Goal: Task Accomplishment & Management: Complete application form

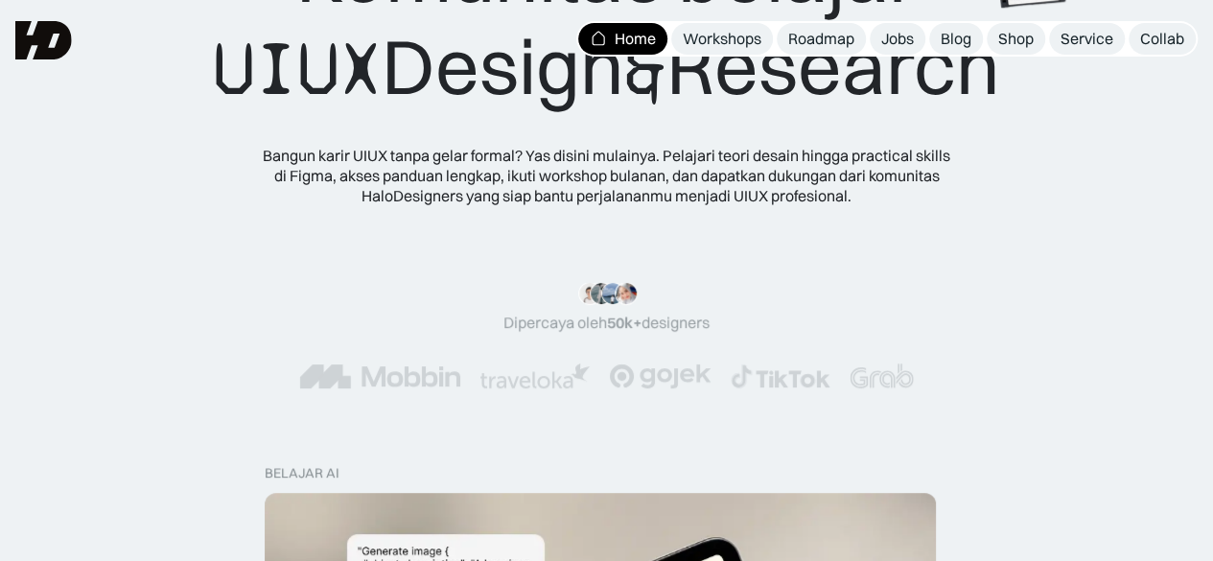
scroll to position [165, 0]
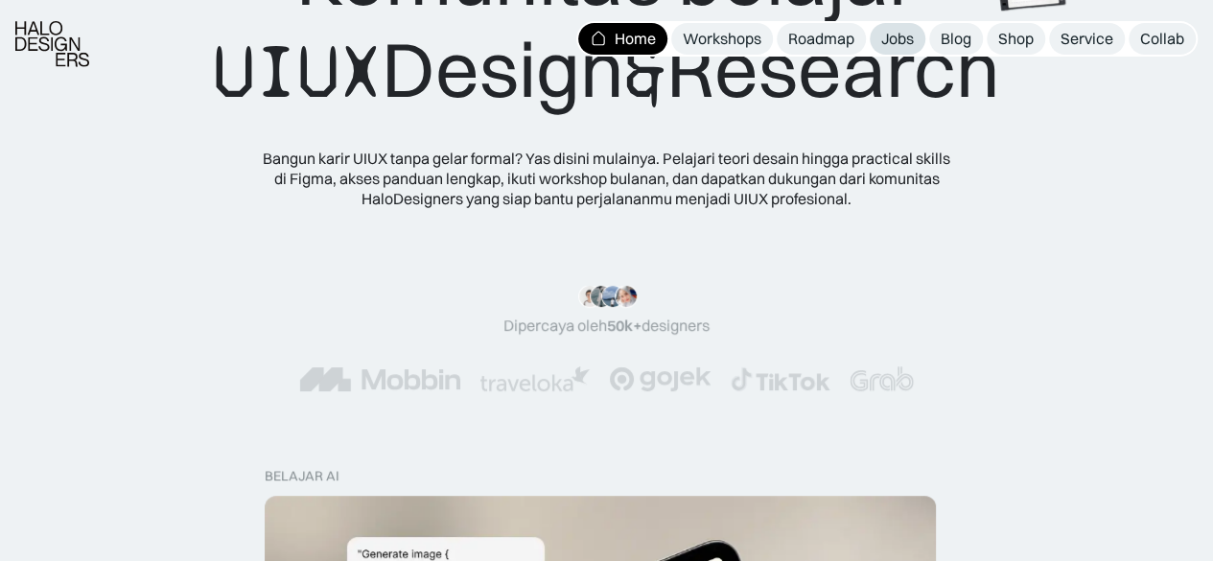
click at [888, 45] on div "Jobs" at bounding box center [897, 39] width 33 height 20
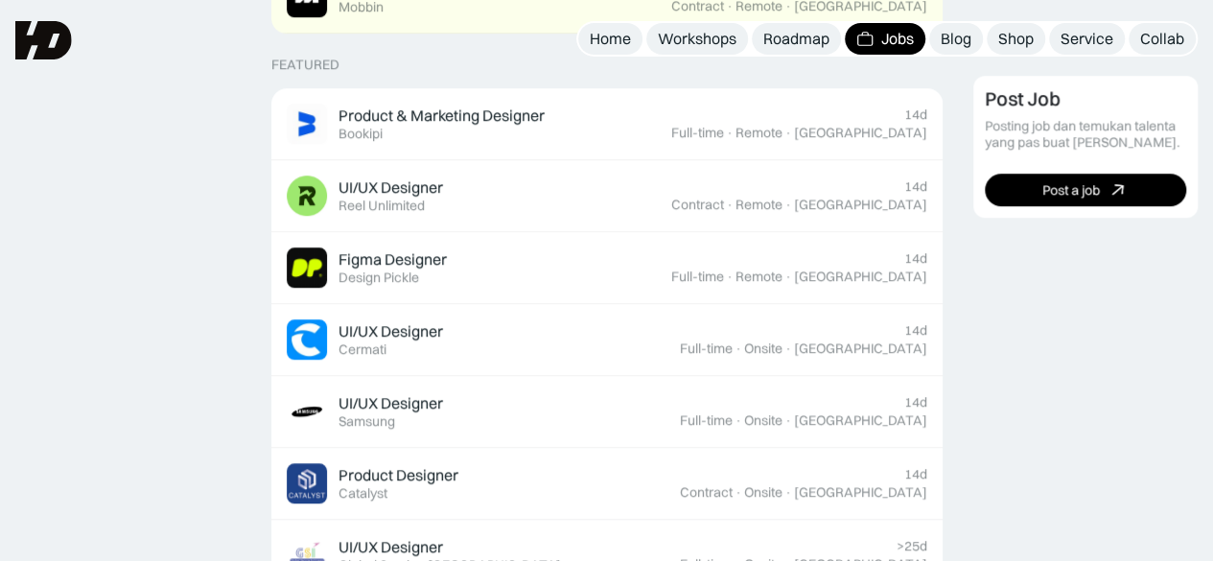
scroll to position [734, 0]
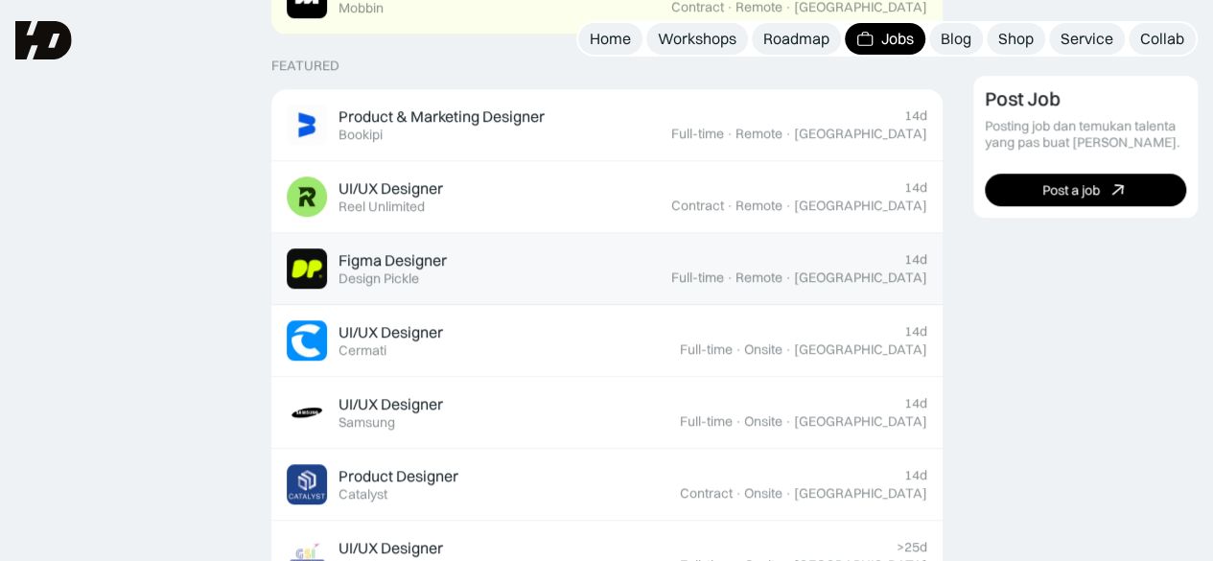
click at [936, 272] on link "Figma Designer Featured Design Pickle 14d Full-time · Remote · Indonesia" at bounding box center [606, 269] width 671 height 72
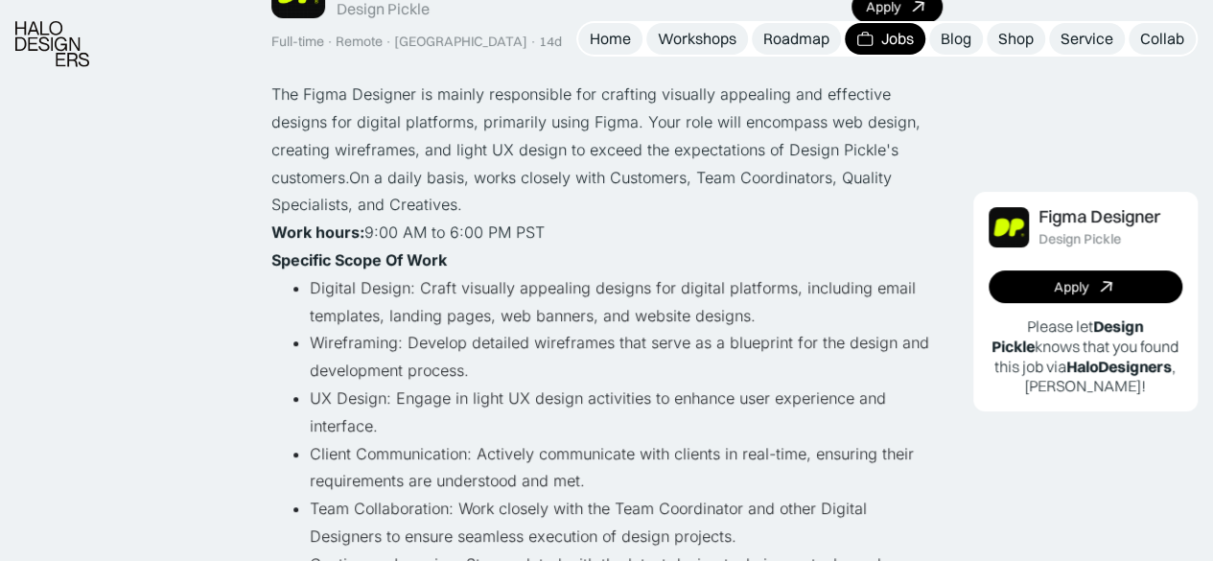
scroll to position [188, 0]
click at [1121, 281] on link "Apply" at bounding box center [1086, 286] width 195 height 33
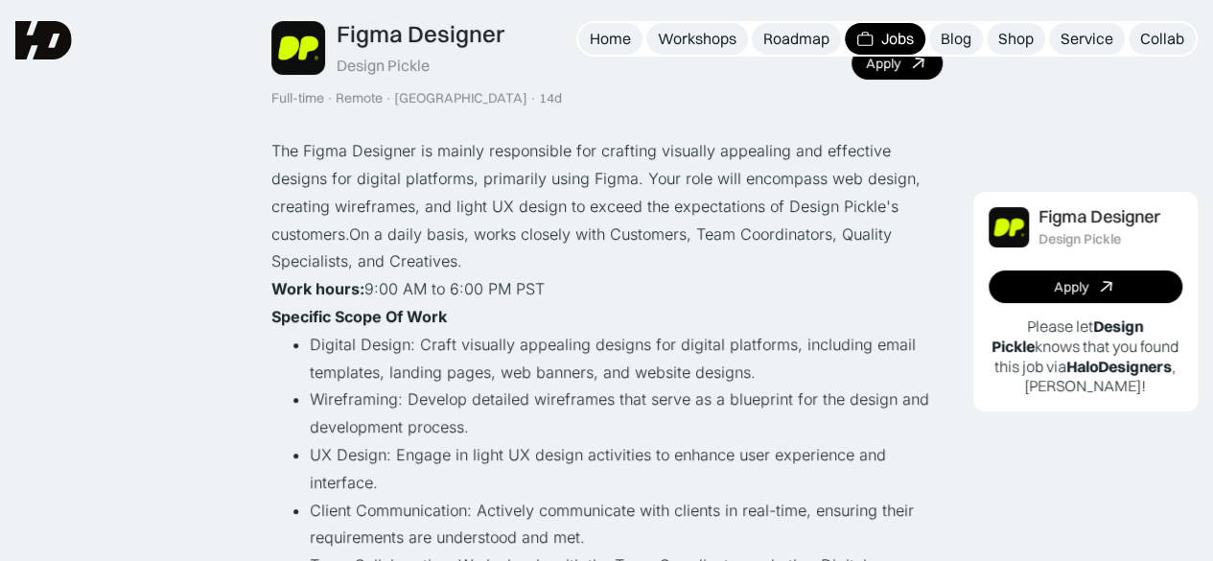
scroll to position [113, 0]
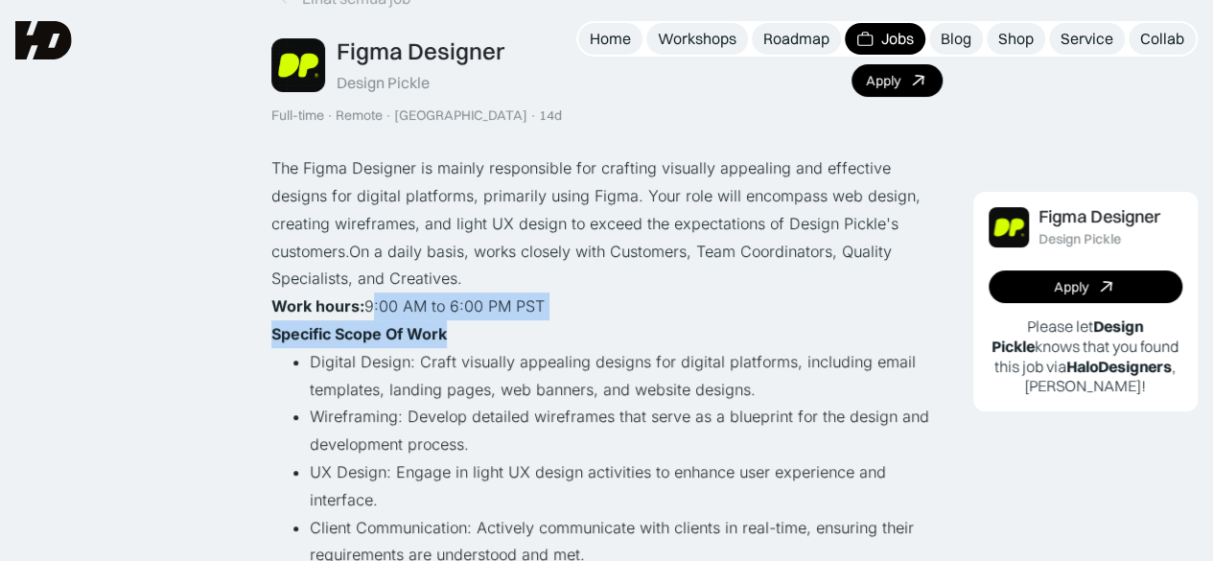
drag, startPoint x: 364, startPoint y: 302, endPoint x: 474, endPoint y: 325, distance: 111.7
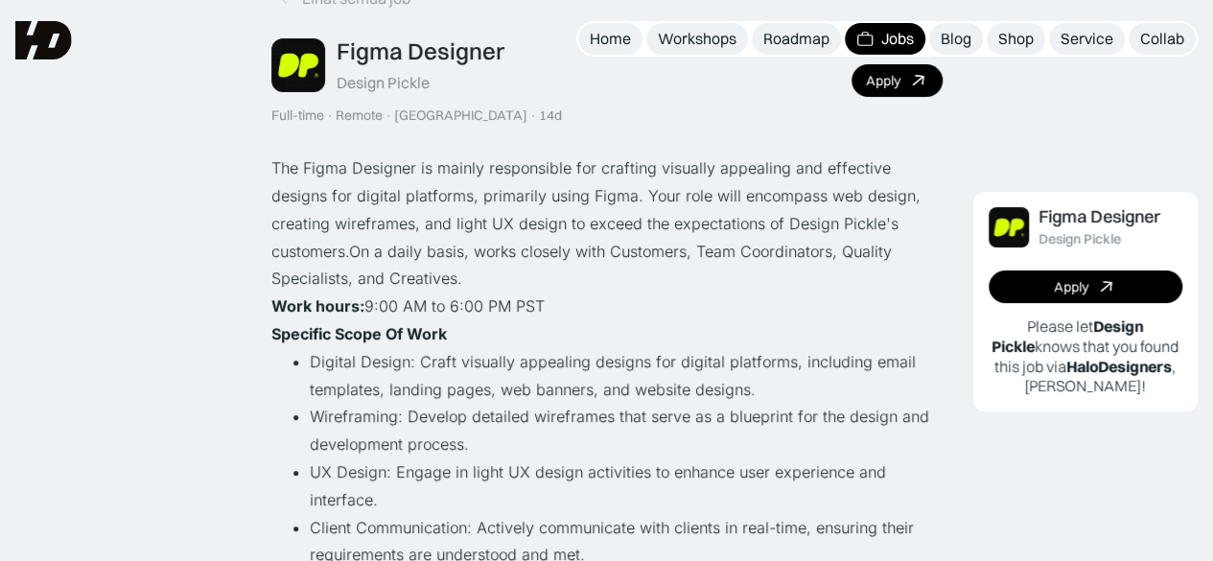
click at [622, 244] on p "The Figma Designer is mainly responsible for crafting visually appealing and ef…" at bounding box center [606, 223] width 671 height 138
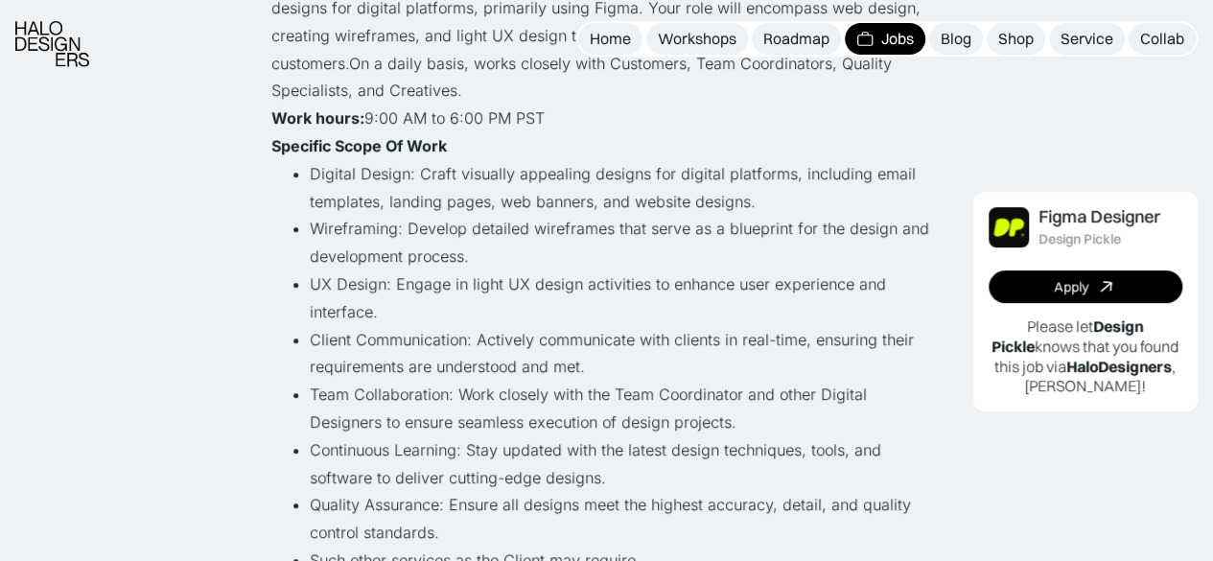
scroll to position [302, 0]
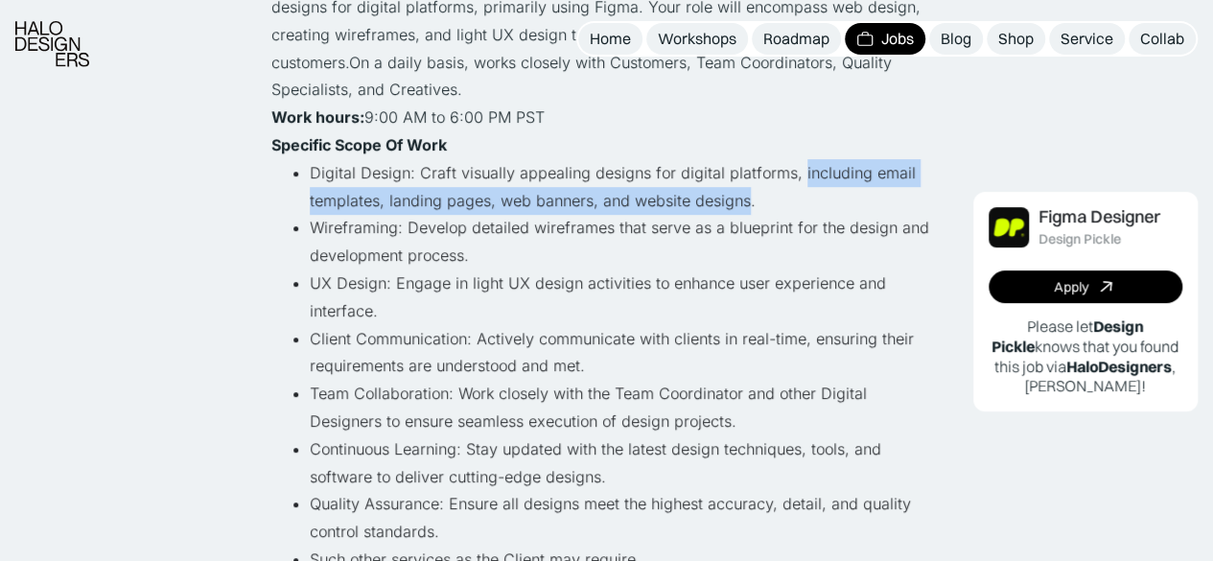
drag, startPoint x: 791, startPoint y: 174, endPoint x: 742, endPoint y: 206, distance: 58.8
click at [742, 206] on li "Digital Design: Craft visually appealing designs for digital platforms, includi…" at bounding box center [626, 187] width 633 height 56
click at [618, 211] on li "Digital Design: Craft visually appealing designs for digital platforms, includi…" at bounding box center [626, 187] width 633 height 56
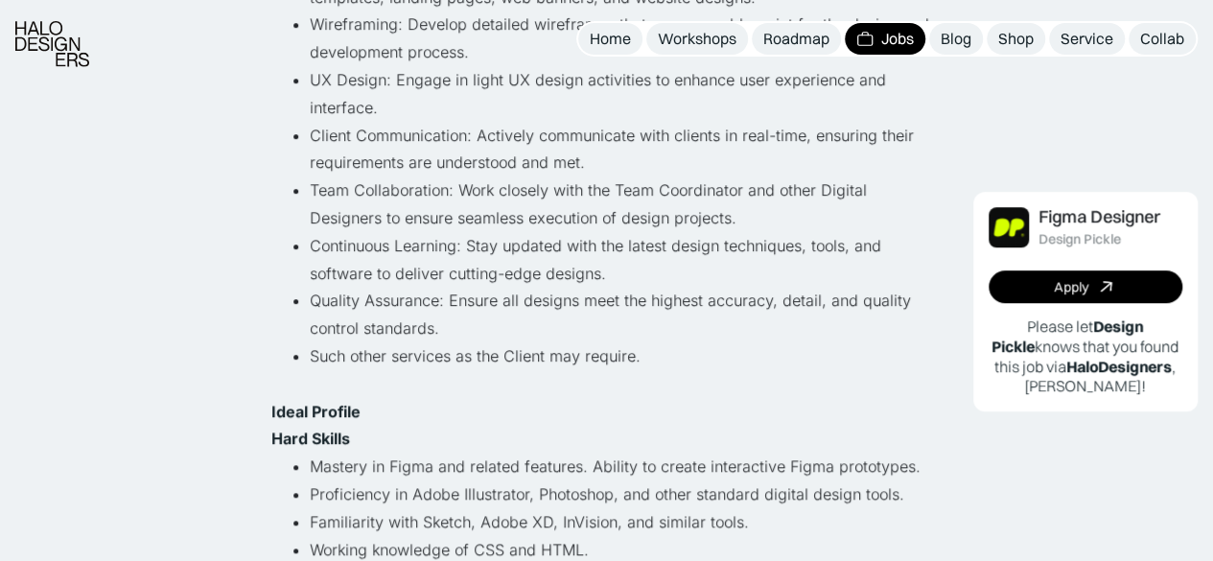
scroll to position [509, 0]
